Goal: Task Accomplishment & Management: Manage account settings

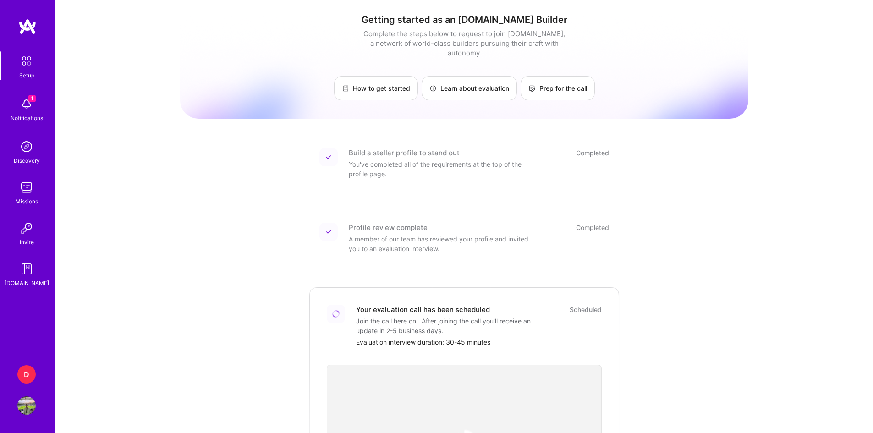
click at [28, 108] on img at bounding box center [26, 104] width 18 height 18
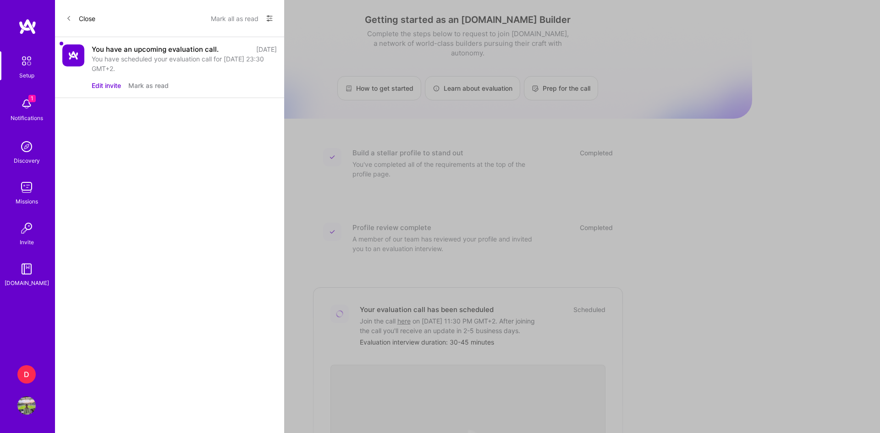
click at [143, 49] on div "You have an upcoming evaluation call." at bounding box center [155, 49] width 127 height 10
click at [133, 51] on div "You have an upcoming evaluation call." at bounding box center [155, 49] width 127 height 10
click at [74, 54] on img at bounding box center [73, 55] width 22 height 22
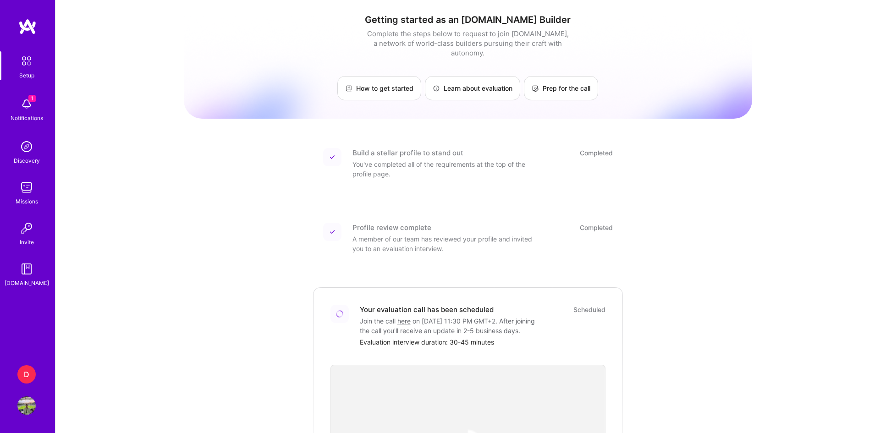
click at [29, 69] on img at bounding box center [26, 60] width 19 height 19
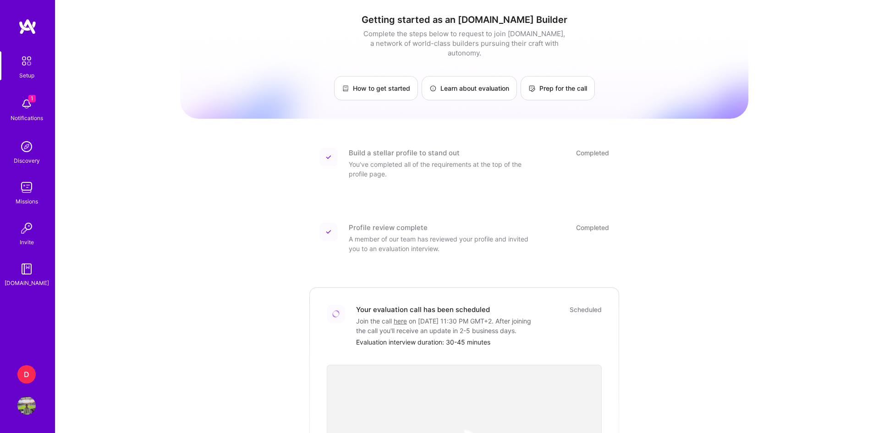
click at [31, 93] on div "1 Notifications" at bounding box center [26, 109] width 57 height 32
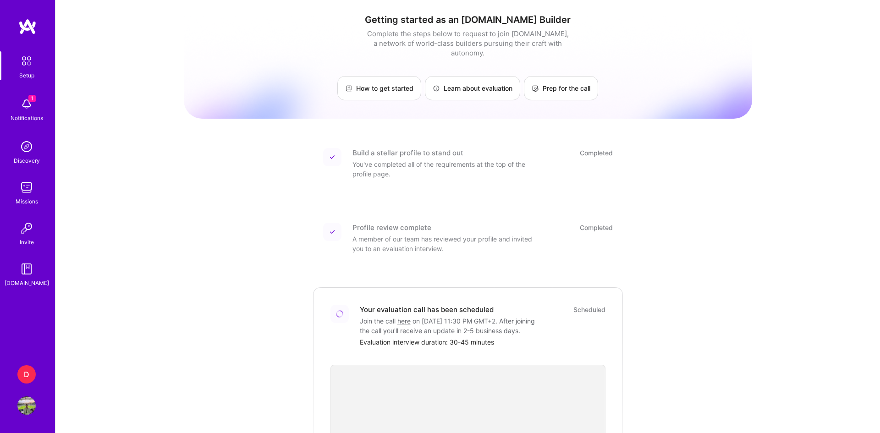
click at [27, 147] on img at bounding box center [26, 147] width 18 height 18
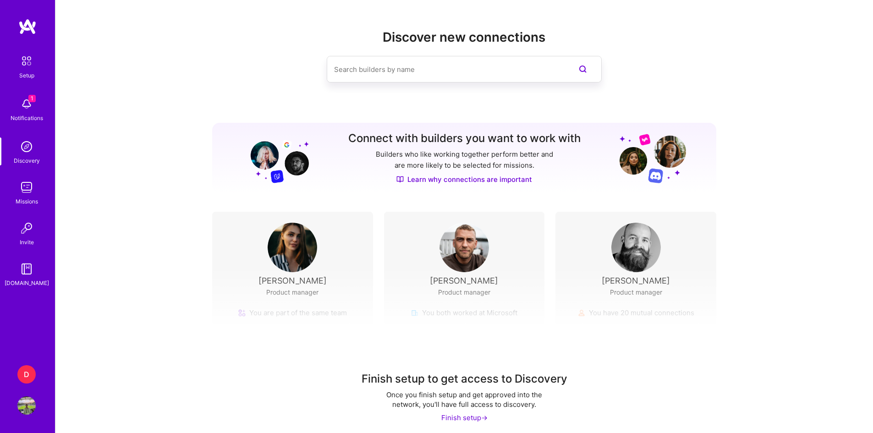
click at [28, 188] on img at bounding box center [26, 187] width 18 height 18
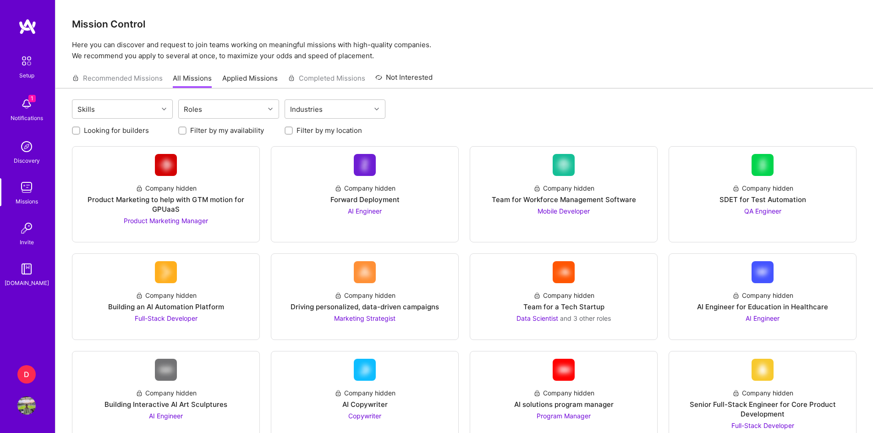
click at [244, 83] on link "Applied Missions" at bounding box center [249, 80] width 55 height 15
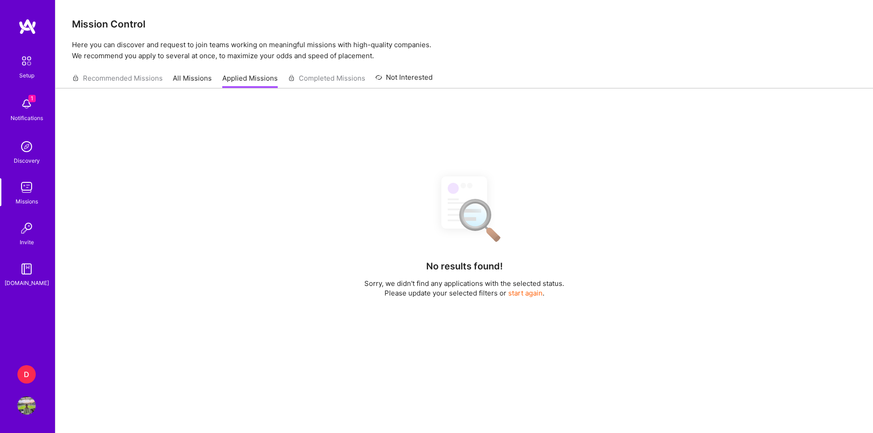
click at [201, 83] on link "All Missions" at bounding box center [192, 80] width 39 height 15
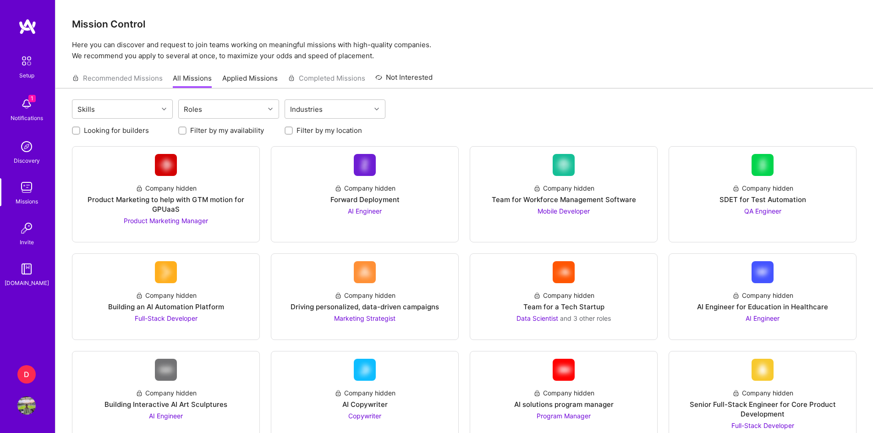
click at [315, 81] on div "Recommended Missions All Missions Applied Missions Completed Missions Not Inter…" at bounding box center [252, 78] width 361 height 20
click at [303, 76] on div "Recommended Missions All Missions Applied Missions Completed Missions Not Inter…" at bounding box center [252, 78] width 361 height 20
click at [25, 274] on img at bounding box center [26, 269] width 18 height 18
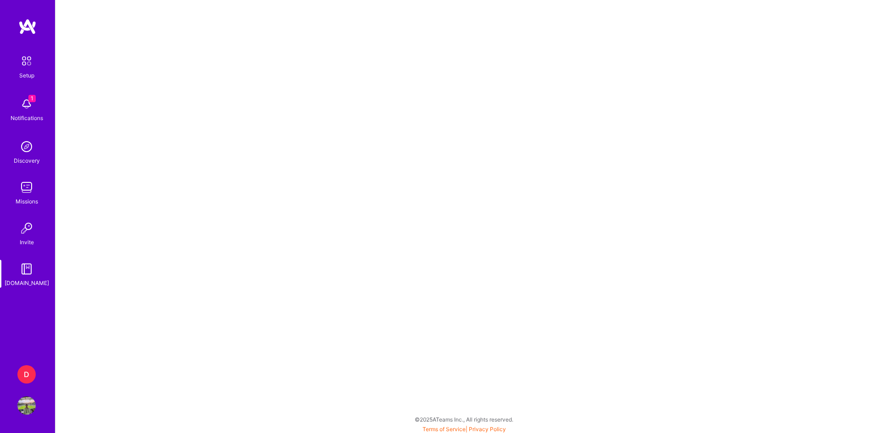
click at [21, 107] on img at bounding box center [26, 104] width 18 height 18
click at [24, 72] on div "Setup" at bounding box center [26, 76] width 15 height 10
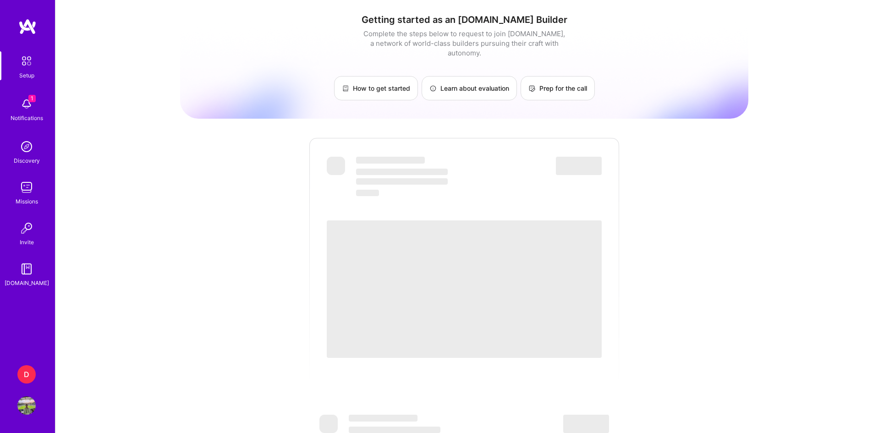
click at [27, 107] on img at bounding box center [26, 104] width 18 height 18
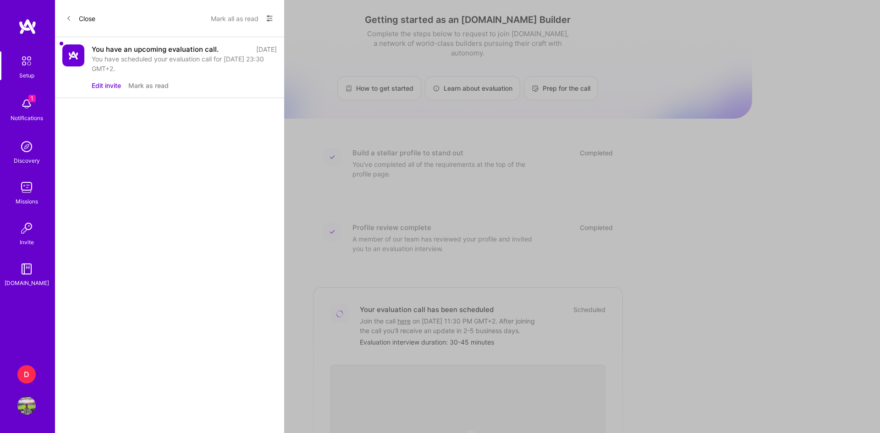
click at [106, 83] on button "Edit invite" at bounding box center [106, 86] width 29 height 10
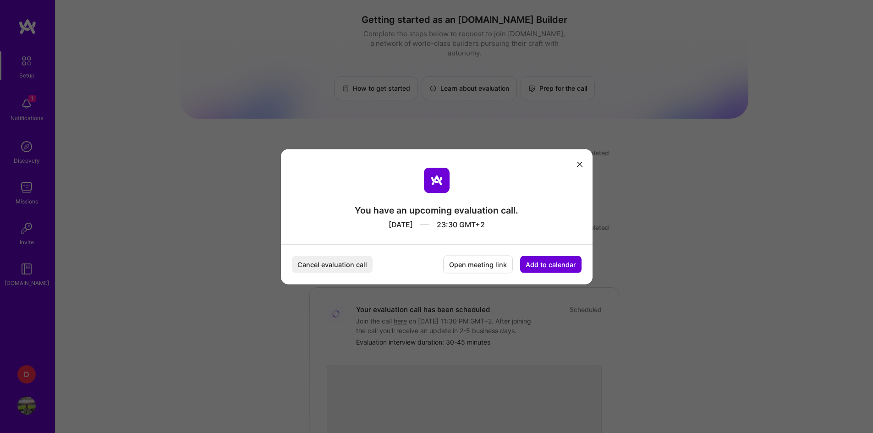
click at [580, 163] on button "modal" at bounding box center [579, 163] width 11 height 15
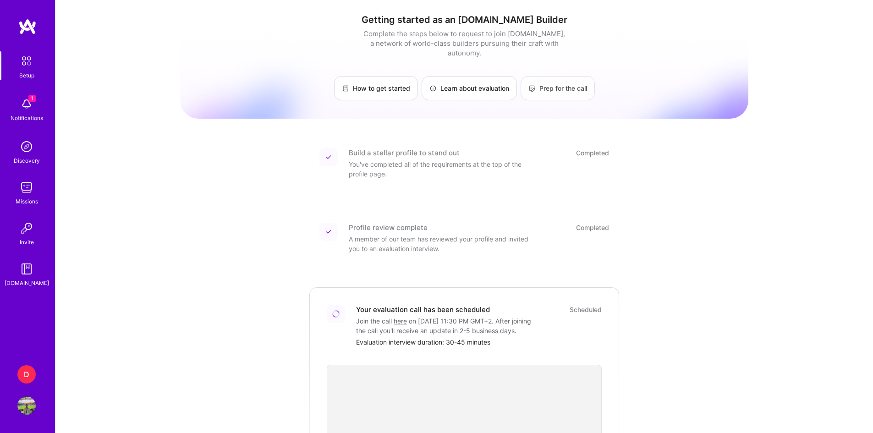
click at [551, 78] on link "Prep for the call" at bounding box center [558, 88] width 74 height 24
click at [328, 154] on img at bounding box center [329, 157] width 6 height 6
click at [327, 229] on img at bounding box center [329, 232] width 6 height 6
